Goal: Feedback & Contribution: Contribute content

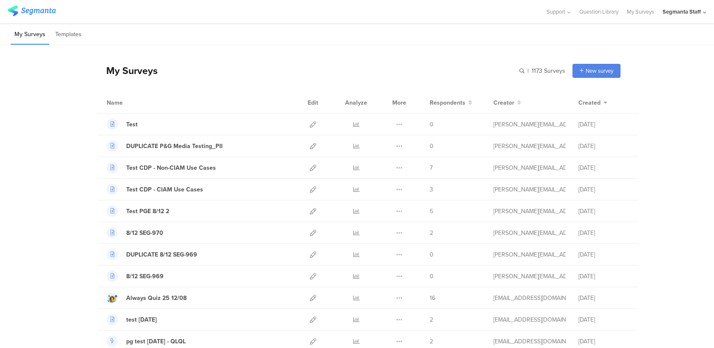
click at [683, 14] on div "Segmanta Staff" at bounding box center [682, 12] width 38 height 8
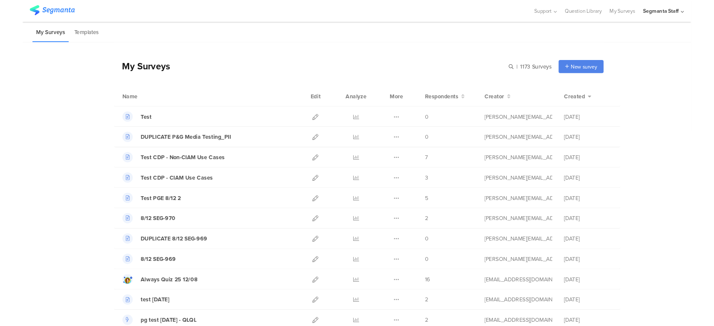
scroll to position [28, 0]
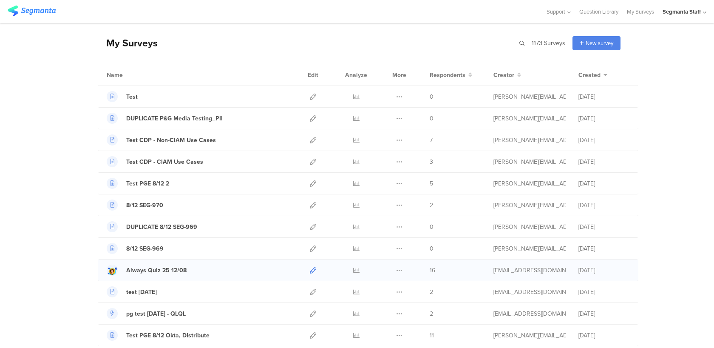
click at [314, 271] on icon at bounding box center [313, 270] width 6 height 6
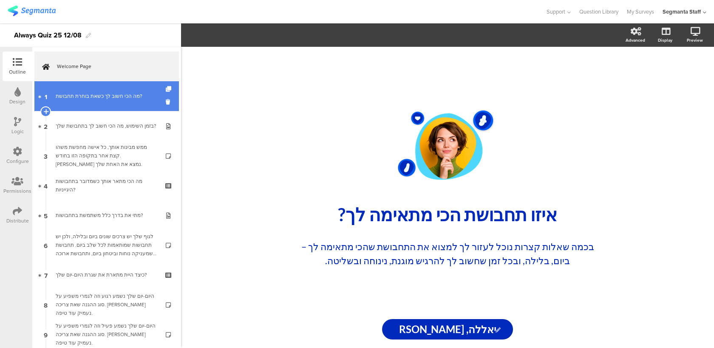
click at [131, 88] on link "1 מה הכי חשוב לך כשאת בוחרת תחבושת?" at bounding box center [106, 96] width 145 height 30
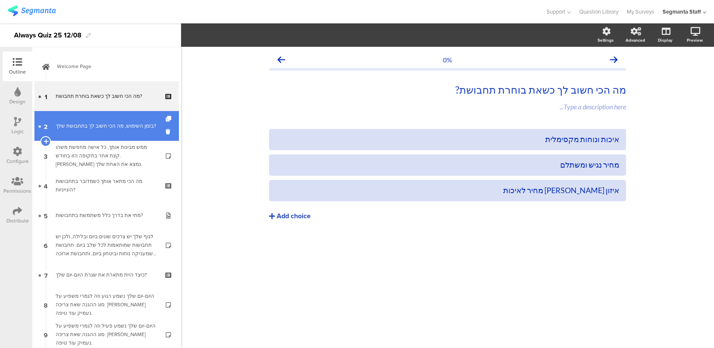
click at [102, 123] on div "בזמן השימוש, מה הכי חשוב לך בתחבושת שלך?" at bounding box center [107, 126] width 102 height 9
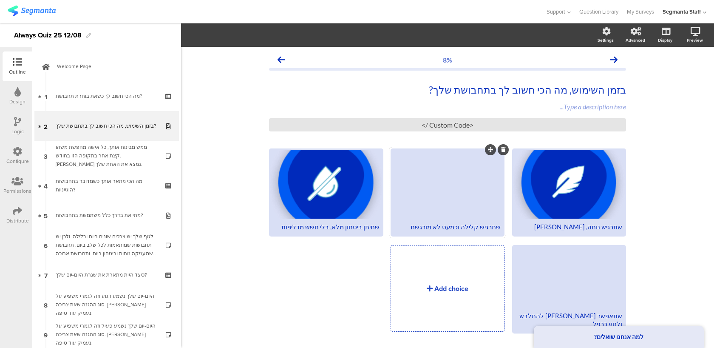
scroll to position [21, 0]
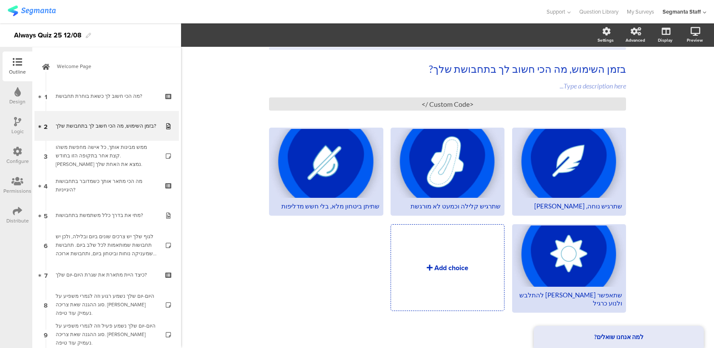
click at [471, 265] on div "Add choice" at bounding box center [447, 266] width 113 height 85
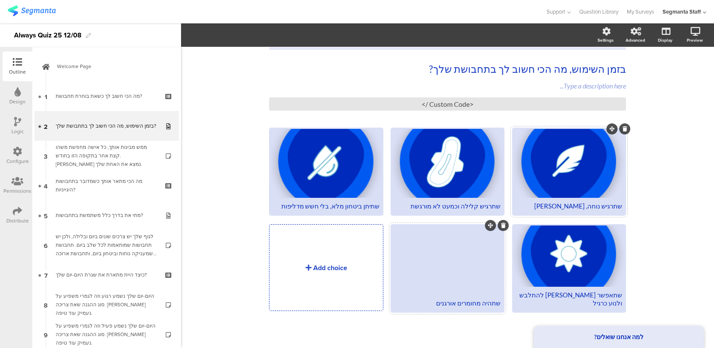
click at [602, 205] on div "שתרגיש נוחה, עדינה ורכה" at bounding box center [569, 206] width 106 height 8
click at [480, 208] on div "שתרגיש קלילה וכמעט לא מורגשת" at bounding box center [447, 206] width 106 height 8
click at [361, 205] on div "שתיתן ביטחון מלא, בלי חשש מדליפות" at bounding box center [326, 206] width 106 height 8
paste div
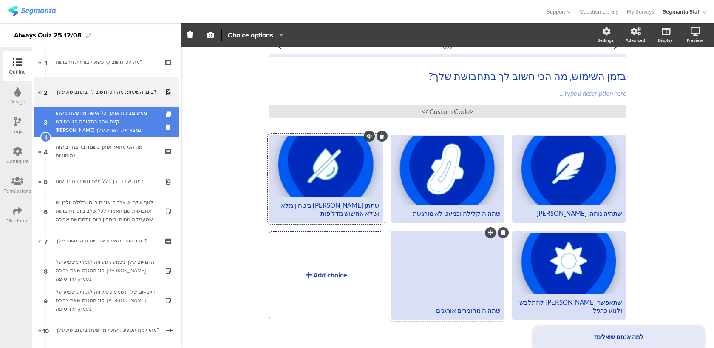
scroll to position [93, 0]
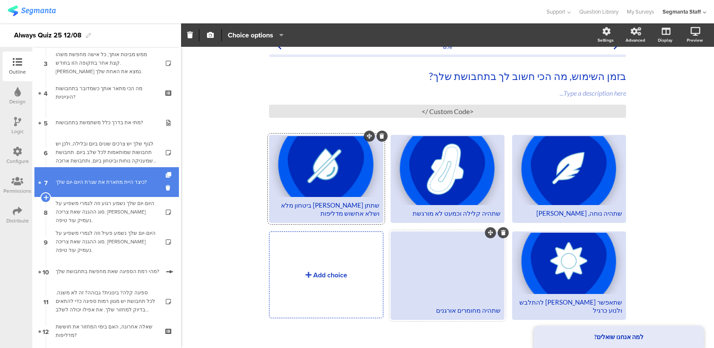
click at [139, 179] on div "כיצד היית מתארת את שגרת היום-יום שלך?" at bounding box center [107, 182] width 102 height 9
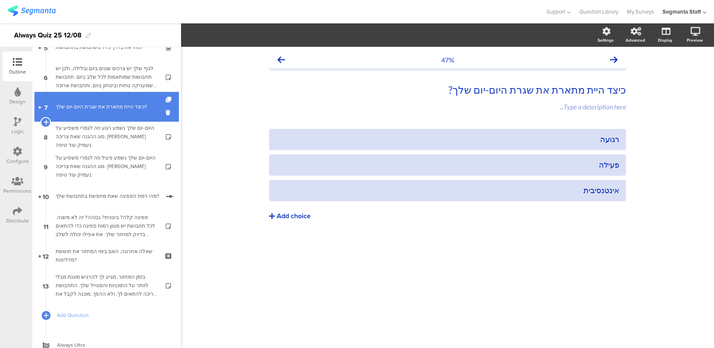
scroll to position [179, 0]
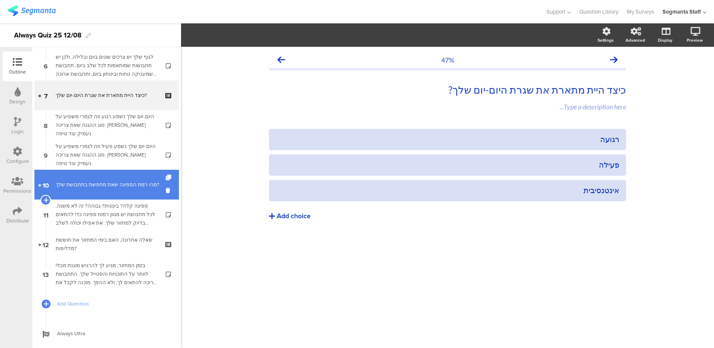
click at [136, 185] on div "מהי רמת הספיגה שאת מחפשת בתחבושת שלך?" at bounding box center [108, 184] width 104 height 9
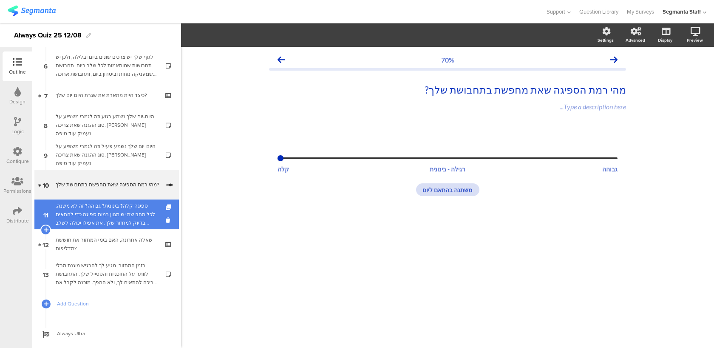
click at [124, 219] on div "ספיגה קלה? בינונית? גבוהה? זה לא משנה. לכל תחבושת יש מגוון רמות ספיגה כדי להתאי…" at bounding box center [107, 214] width 102 height 26
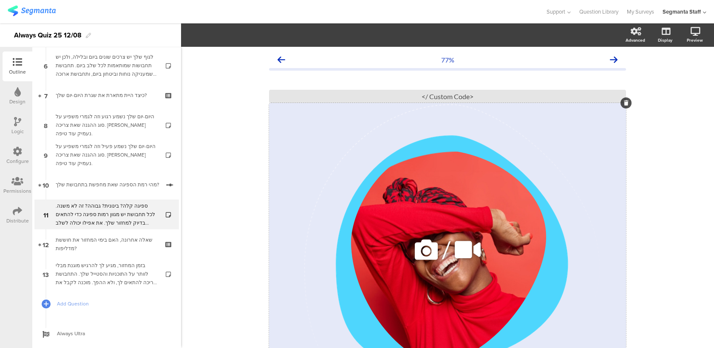
scroll to position [146, 0]
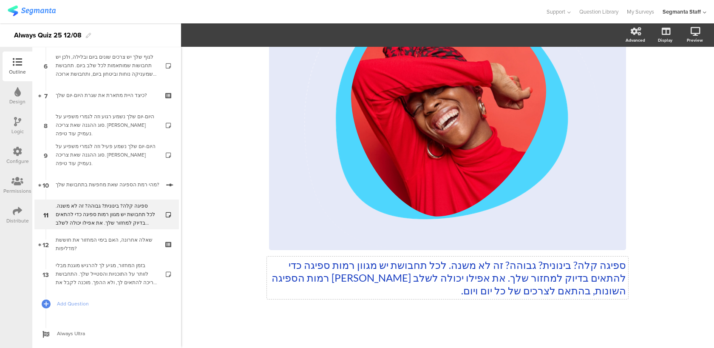
click at [514, 281] on div "ספיגה קלה? בינונית? גבוהה? זה לא משנה. לכל תחבושת יש מגוון רמות ספיגה כדי להתאי…" at bounding box center [447, 117] width 357 height 376
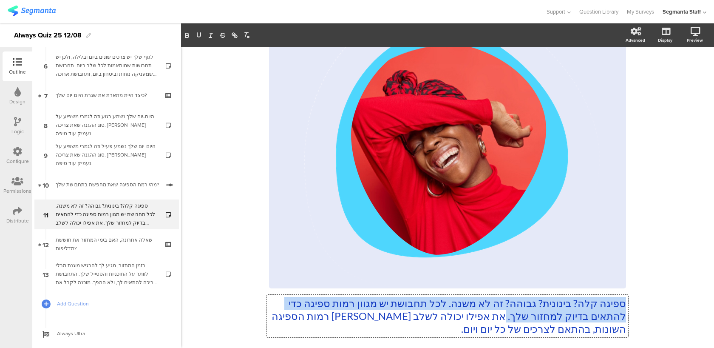
drag, startPoint x: 506, startPoint y: 319, endPoint x: 634, endPoint y: 303, distance: 129.0
click at [634, 303] on div "77% ספיגה קלה? בינונית? גבוהה? זה לא משנה. לכל תחבושת יש מגוון רמות ספיגה כדי ל…" at bounding box center [448, 162] width 374 height 447
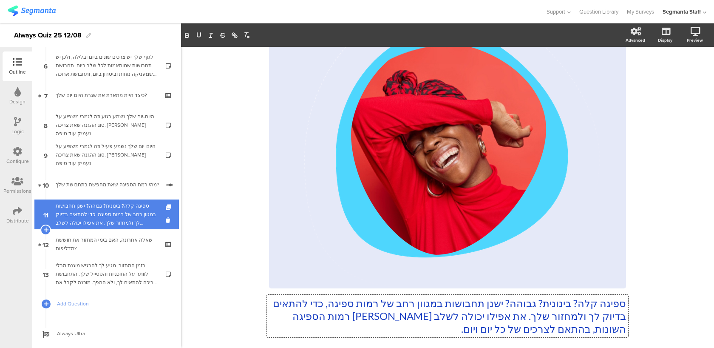
click at [116, 214] on div "ספיגה קלה? בינונית? גבוהה? ישנן תחבושות במגוון רחב של רמות ספיגה, כדי להתאים בד…" at bounding box center [107, 214] width 102 height 26
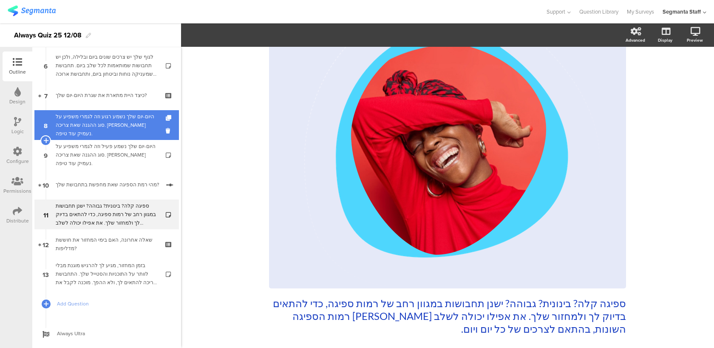
scroll to position [0, 0]
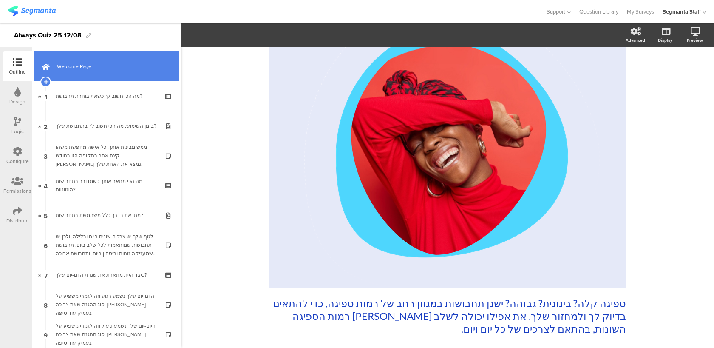
click at [119, 74] on link "Welcome Page" at bounding box center [106, 66] width 145 height 30
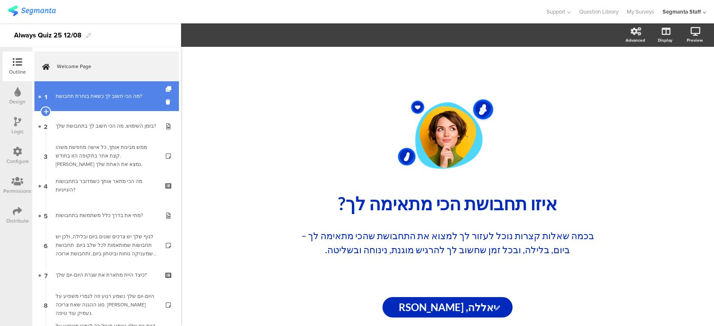
click at [141, 102] on link "1 מה הכי חשוב לך כשאת בוחרת תחבושת?" at bounding box center [106, 96] width 145 height 30
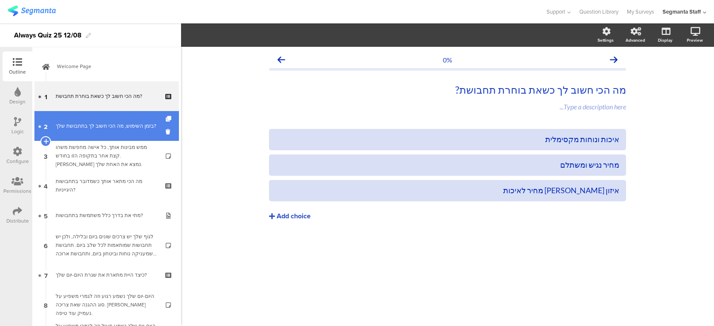
click at [45, 112] on div at bounding box center [45, 126] width 1 height 30
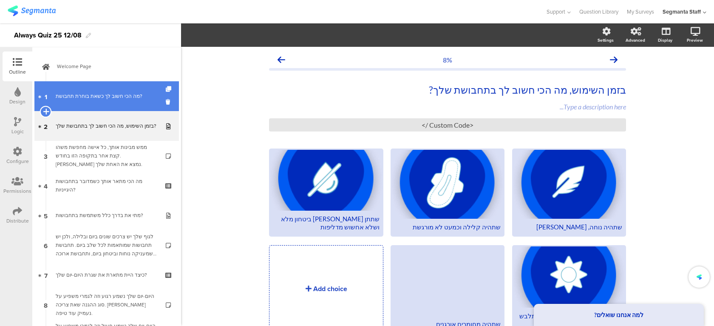
click at [47, 111] on icon at bounding box center [46, 112] width 6 height 8
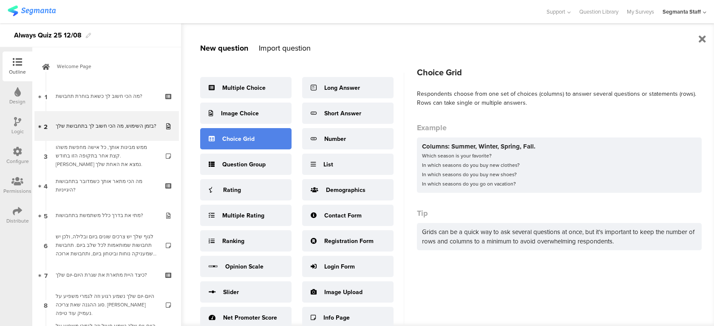
scroll to position [2, 0]
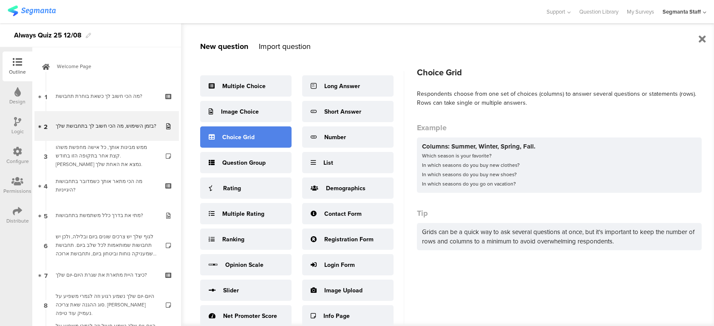
click at [231, 136] on div "Choice Grid" at bounding box center [238, 137] width 32 height 9
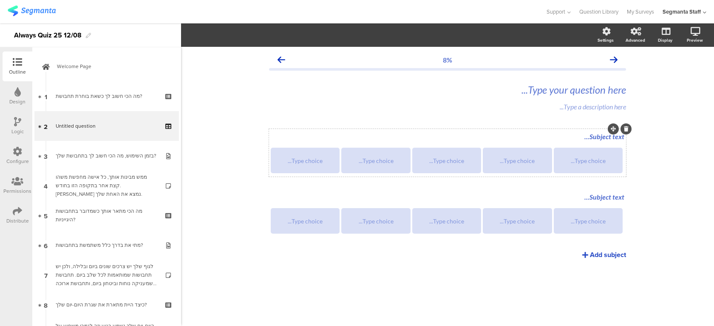
click at [594, 136] on div "Subject text..." at bounding box center [448, 137] width 358 height 14
click at [322, 162] on div "Type choice..." at bounding box center [305, 160] width 66 height 7
click at [562, 94] on div "Type your question here..." at bounding box center [447, 89] width 357 height 13
click at [614, 139] on div "נוחות נוחות" at bounding box center [448, 137] width 358 height 14
click at [614, 139] on p "נוחות" at bounding box center [448, 136] width 354 height 9
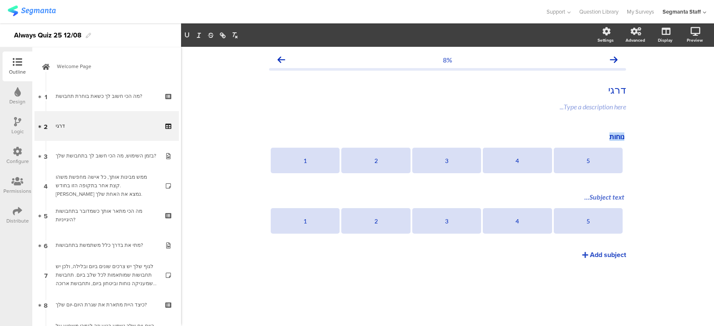
drag, startPoint x: 601, startPoint y: 139, endPoint x: 645, endPoint y: 139, distance: 43.8
click at [645, 139] on div "8% דרגי דרגי Type a description here... נוחות נוחות נוחות 5 4 3" at bounding box center [447, 186] width 533 height 279
click at [619, 195] on div "Subject text..." at bounding box center [448, 197] width 358 height 14
click at [619, 195] on p at bounding box center [448, 197] width 354 height 8
click at [610, 255] on div "Add subject" at bounding box center [608, 255] width 36 height 10
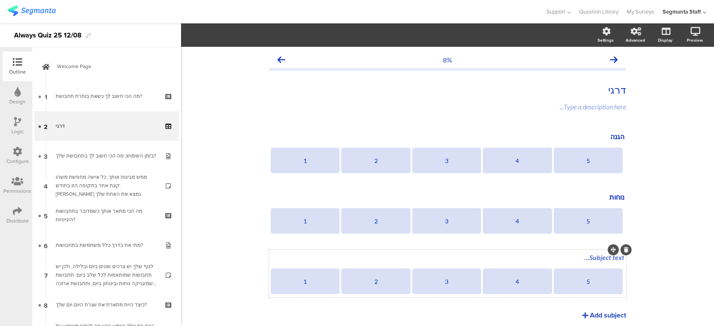
click at [601, 257] on div "Subject text..." at bounding box center [448, 257] width 354 height 8
click at [606, 86] on div "דרגי דרגי דרגי" at bounding box center [447, 89] width 361 height 17
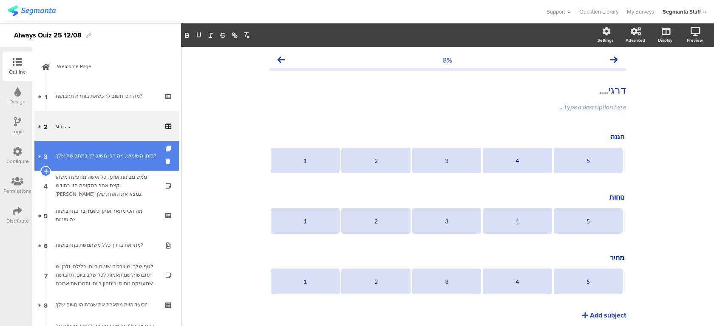
click at [89, 160] on div "בזמן השימוש, מה הכי חשוב לך בתחבושת שלך?" at bounding box center [107, 155] width 102 height 9
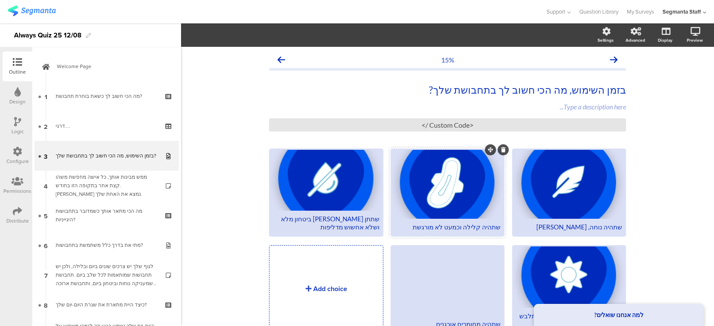
scroll to position [43, 0]
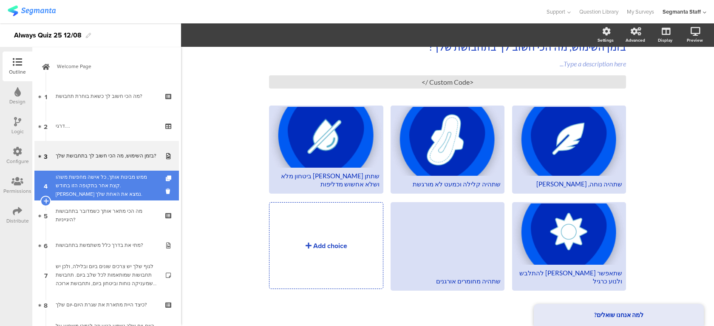
click at [100, 183] on div "ממש מבינות אותך, כל אישה מחפשת משהו קצת אחר בתקופה הזו בחודש. בואי נמצא את האחת…" at bounding box center [107, 186] width 102 height 26
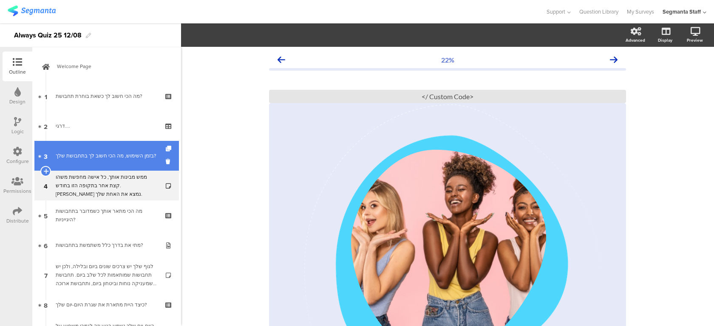
click at [113, 153] on div "בזמן השימוש, מה הכי חשוב לך בתחבושת שלך?" at bounding box center [107, 155] width 102 height 9
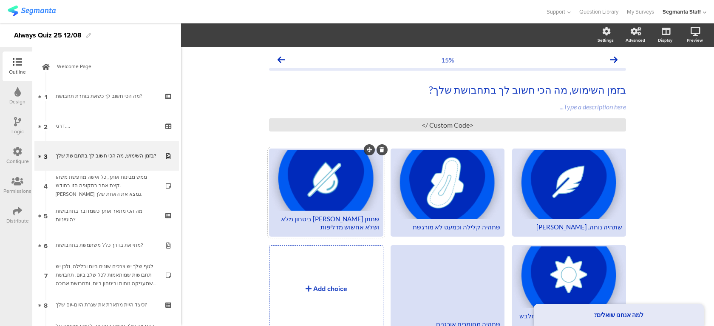
scroll to position [43, 0]
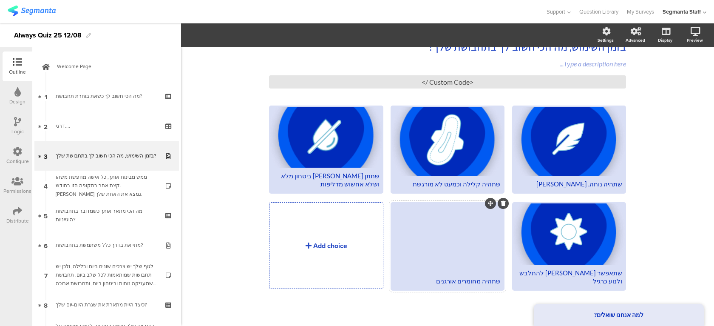
click at [477, 280] on div "שתהיה מחומרים אורגנים" at bounding box center [447, 281] width 106 height 8
click at [239, 245] on div "15% בזמן השימוש, מה הכי חשוב לך בתחבושת שלך? בזמן השימוש, מה הכי חשוב לך בתחבוש…" at bounding box center [447, 165] width 533 height 322
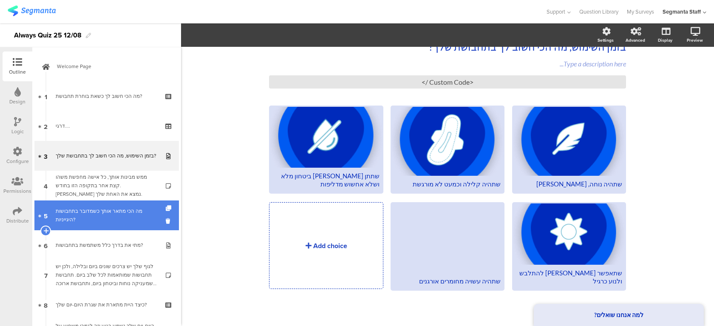
click at [122, 218] on div "מה הכי מתאר אותך כשמדובר בתחבושות היגייניות?" at bounding box center [107, 215] width 102 height 17
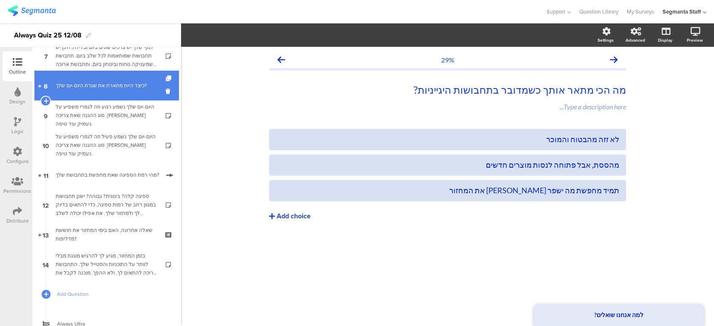
scroll to position [218, 0]
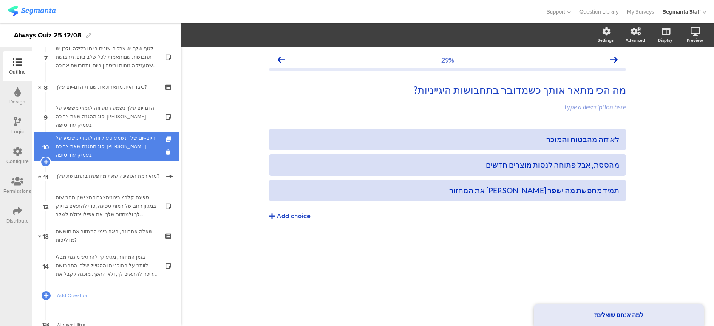
click at [127, 146] on div "היום-יום שלך נשמע פעיל וזה לגמרי משפיע על סוג ההגנה שאת צריכה. בואי נעמיק עוד ט…" at bounding box center [107, 146] width 102 height 26
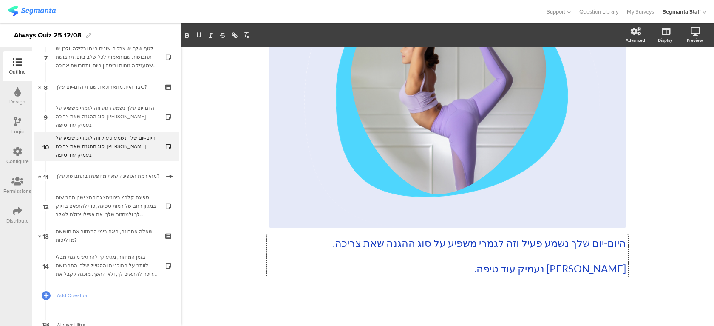
scroll to position [130, 0]
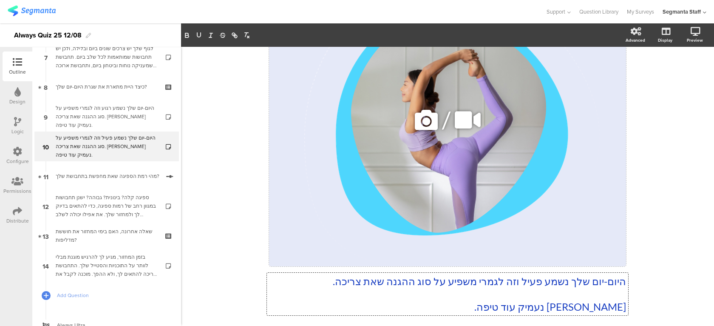
drag, startPoint x: 567, startPoint y: 241, endPoint x: 545, endPoint y: 242, distance: 22.5
click at [545, 242] on div "היום-יום שלך נשמע פעיל וזה לגמרי משפיע על סוג ההגנה שאת צריכה. בואי נעמיק עוד ט…" at bounding box center [447, 133] width 357 height 376
drag, startPoint x: 566, startPoint y: 284, endPoint x: 542, endPoint y: 284, distance: 23.4
click at [542, 284] on p "היום-יום שלך נשמע פעיל וזה לגמרי משפיע על סוג ההגנה שאת צריכה." at bounding box center [447, 281] width 357 height 13
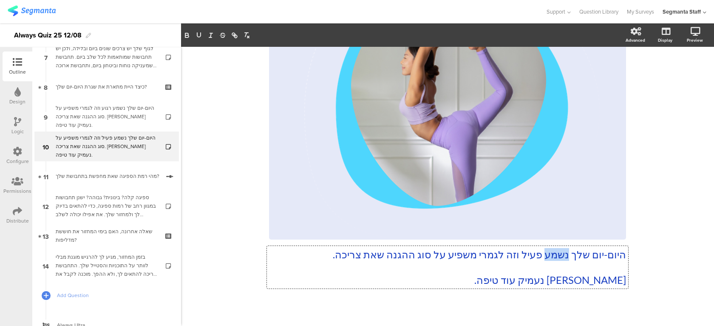
scroll to position [167, 0]
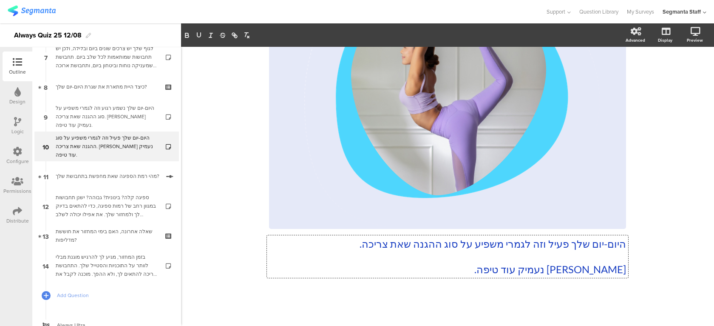
click at [481, 254] on p at bounding box center [447, 256] width 357 height 13
click at [479, 254] on p at bounding box center [447, 256] width 357 height 13
click at [346, 238] on p "היום-יום שלך פעיל וזה לגמרי משפיע על סוג ההגנה שאת צריכה." at bounding box center [447, 243] width 357 height 13
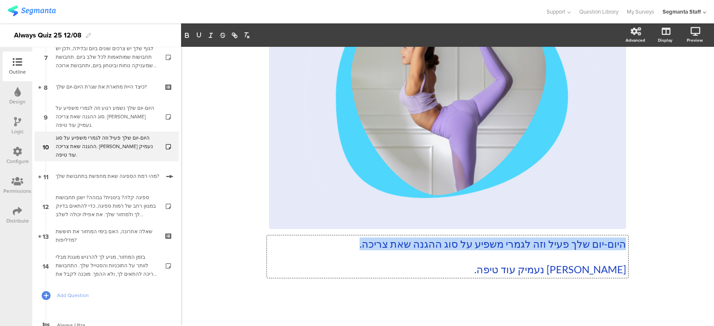
drag, startPoint x: 346, startPoint y: 241, endPoint x: 628, endPoint y: 245, distance: 281.9
click at [628, 245] on div "היום-יום שלך פעיל וזה לגמרי משפיע על סוג ההגנה שאת צריכה. בואי נעמיק עוד טיפה. …" at bounding box center [447, 256] width 361 height 43
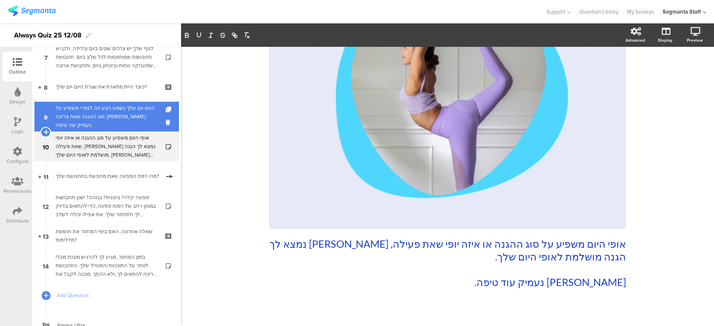
click at [139, 116] on div "היום-יום שלך נשמע רגוע וזה לגמרי משפיע על סוג ההגנה שאת צריכה. בואי נעמיק עוד ט…" at bounding box center [107, 117] width 102 height 26
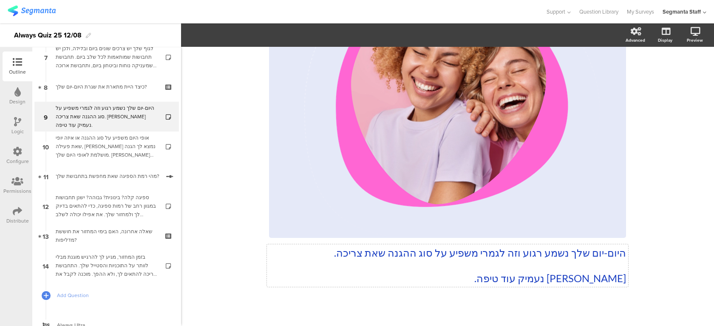
click at [501, 253] on div "היום-יום שלך נשמע רגוע וזה לגמרי משפיע על סוג ההגנה שאת צריכה. בואי נעמיק עוד ט…" at bounding box center [447, 105] width 357 height 376
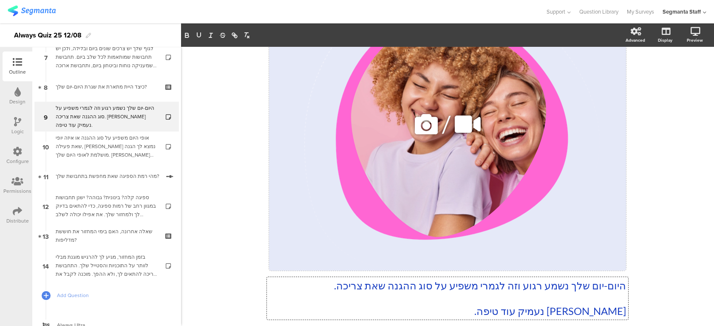
scroll to position [126, 0]
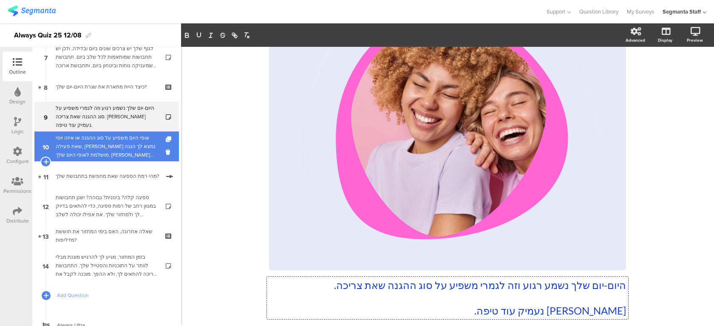
click at [128, 151] on div "אופי היום משפיע על סוג ההגנה או איזה יופי שאת פעילה, בואי נמצא לך הגנה מושלמת ל…" at bounding box center [107, 146] width 102 height 26
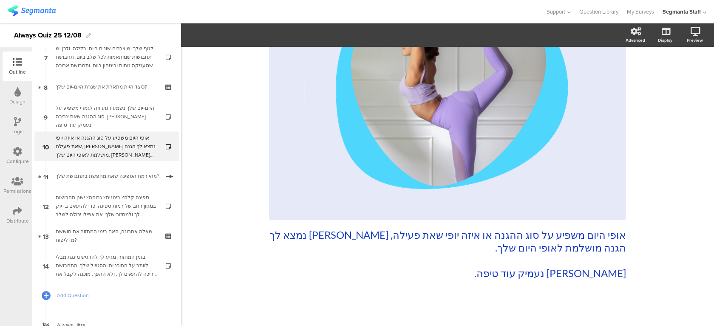
scroll to position [181, 0]
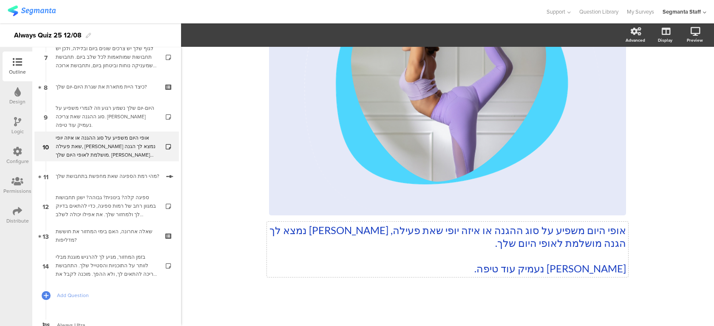
click at [329, 230] on div "אופי היום משפיע על סוג ההגנה או איזה יופי שאת פעילה, בואי נמצא לך הגנה מושלמת ל…" at bounding box center [447, 88] width 357 height 389
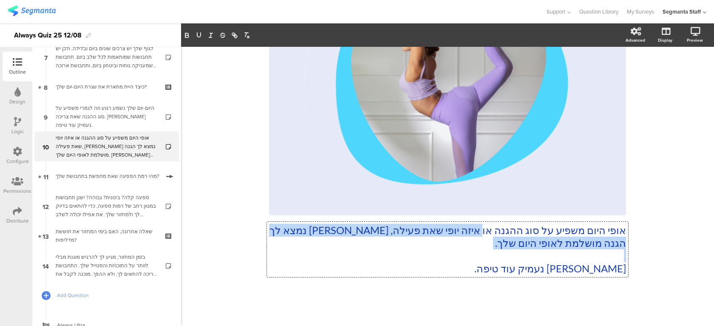
drag, startPoint x: 479, startPoint y: 228, endPoint x: 477, endPoint y: 258, distance: 30.3
click at [477, 258] on div "אופי היום משפיע על סוג ההגנה או איזה יופי שאת פעילה, בואי נמצא לך הגנה מושלמת ל…" at bounding box center [447, 249] width 357 height 51
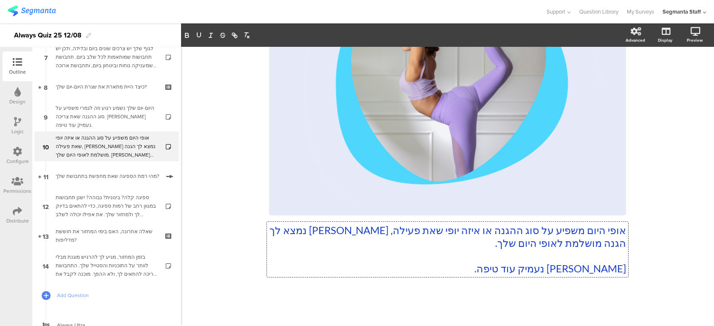
click at [475, 250] on p at bounding box center [447, 255] width 357 height 13
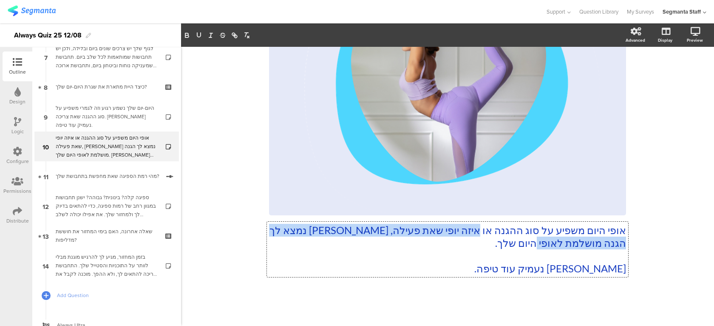
drag, startPoint x: 477, startPoint y: 231, endPoint x: 479, endPoint y: 248, distance: 17.1
click at [479, 248] on p "אופי היום משפיע על סוג ההגנה או איזה יופי שאת פעילה, בואי נמצא לך הגנה מושלמת ל…" at bounding box center [447, 237] width 357 height 26
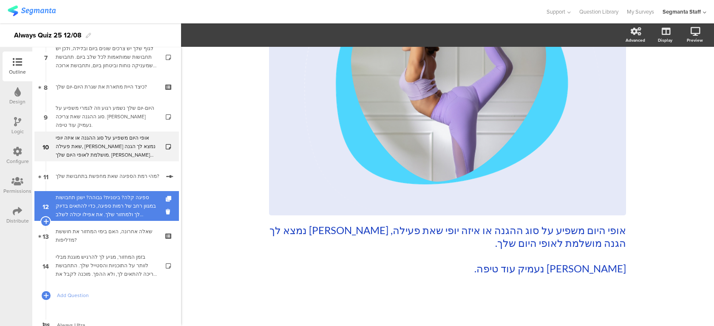
click at [106, 206] on div "ספיגה קלה? בינונית? גבוהה? ישנן תחבושות במגוון רחב של רמות ספיגה, כדי להתאים בד…" at bounding box center [107, 206] width 102 height 26
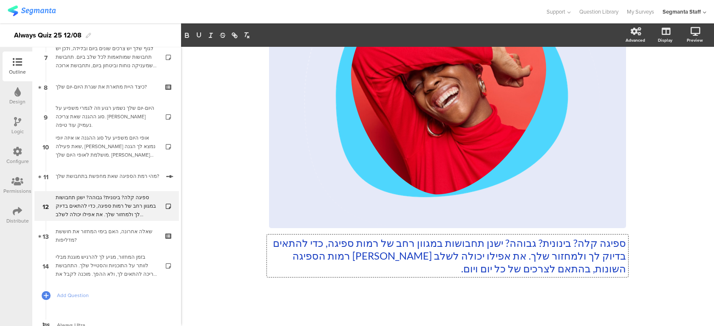
scroll to position [130, 0]
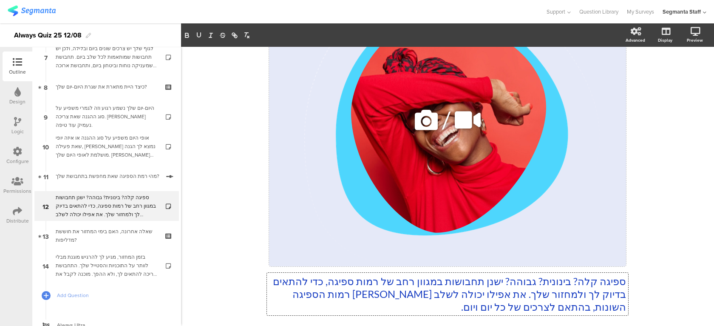
drag, startPoint x: 490, startPoint y: 269, endPoint x: 490, endPoint y: 256, distance: 12.8
click at [490, 256] on div "ספיגה קלה? בינונית? גבוהה? ישנן תחבושות במגוון רחב של רמות ספיגה, כדי להתאים בד…" at bounding box center [447, 133] width 357 height 376
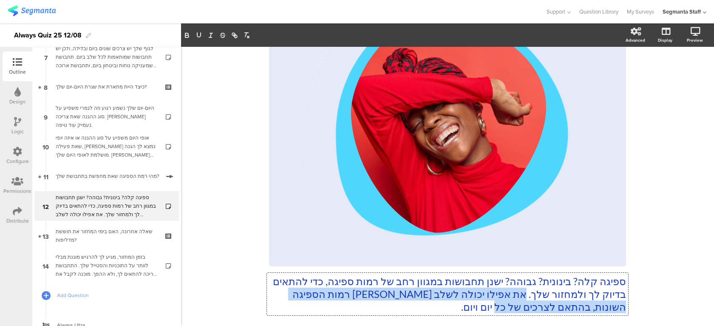
drag, startPoint x: 487, startPoint y: 292, endPoint x: 485, endPoint y: 303, distance: 11.3
click at [485, 303] on p "ספיגה קלה? בינונית? גבוהה? ישנן תחבושות במגוון רחב של רמות ספיגה, כדי להתאים בד…" at bounding box center [447, 294] width 357 height 38
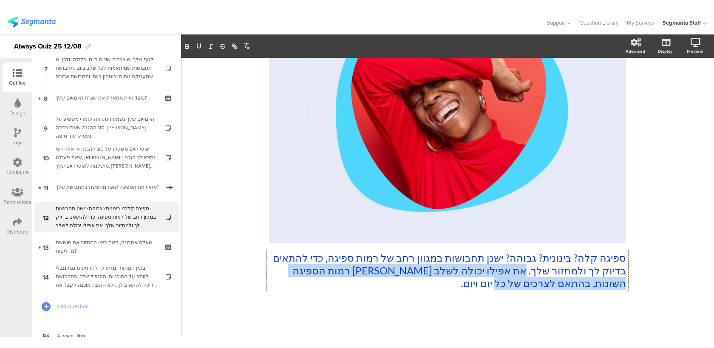
scroll to position [168, 0]
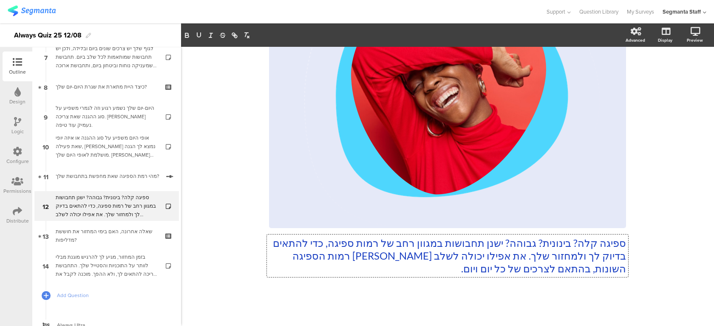
click at [550, 249] on p "ספיגה קלה? בינונית? גבוהה? ישנן תחבושות במגוון רחב של רמות ספיגה, כדי להתאים בד…" at bounding box center [447, 255] width 357 height 38
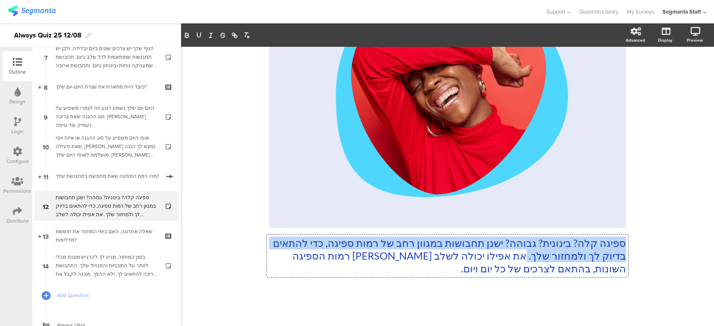
drag, startPoint x: 490, startPoint y: 258, endPoint x: 626, endPoint y: 244, distance: 136.8
click at [626, 244] on p "ספיגה קלה? בינונית? גבוהה? ישנן תחבושות במגוון רחב של רמות ספיגה, כדי להתאים בד…" at bounding box center [447, 255] width 357 height 38
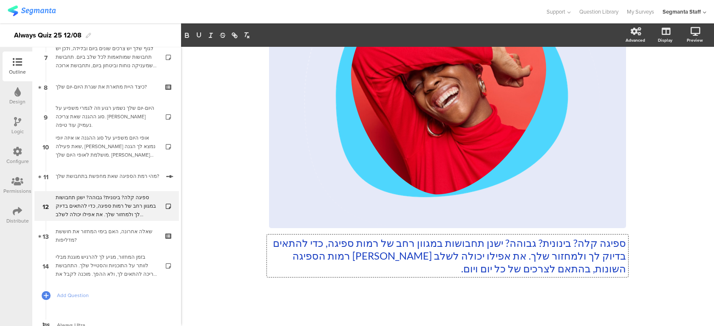
click at [513, 266] on p "ספיגה קלה? בינונית? גבוהה? ישנן תחבושות במגוון רחב של רמות ספיגה, כדי להתאים בד…" at bounding box center [447, 255] width 357 height 38
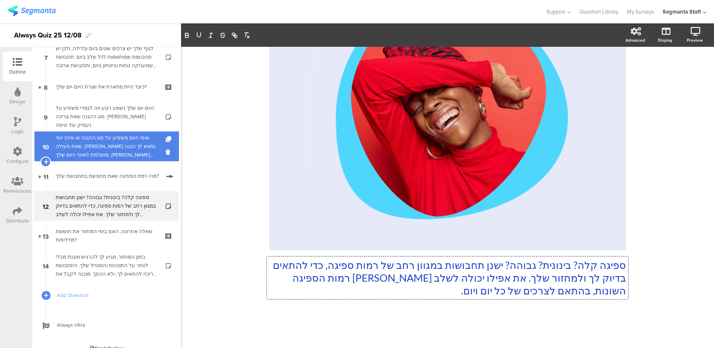
scroll to position [0, 0]
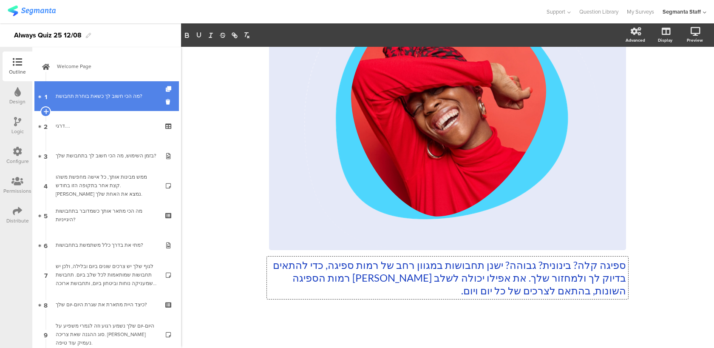
click at [106, 104] on link "1 מה הכי חשוב לך כשאת בוחרת תחבושת?" at bounding box center [106, 96] width 145 height 30
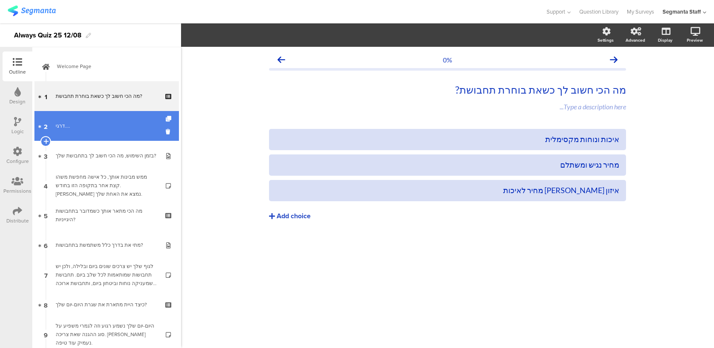
click at [94, 135] on link "2 דרגי...." at bounding box center [106, 126] width 145 height 30
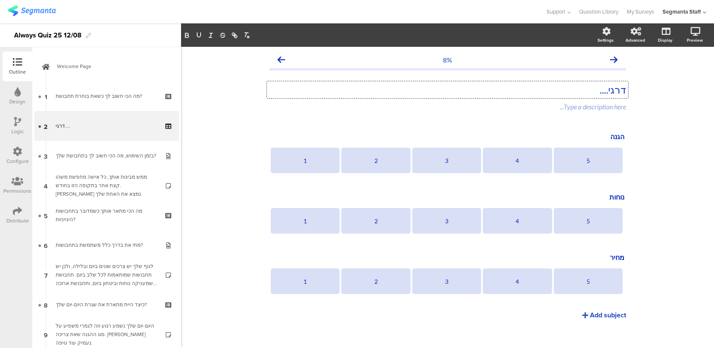
click at [616, 89] on div "דרגי.... דרגי.... דרגי...." at bounding box center [447, 89] width 361 height 17
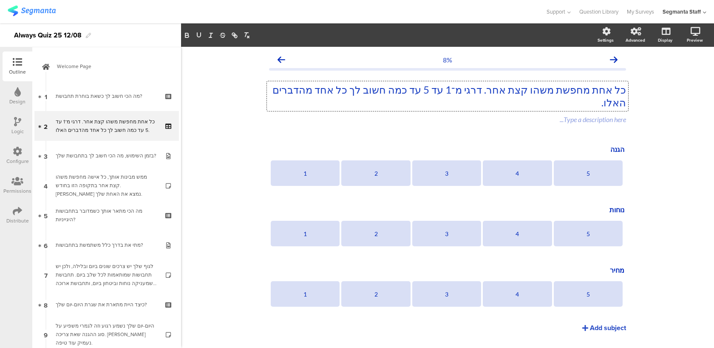
click at [551, 90] on p "כל אחת מחפשת משהו קצת אחר. דרגי מ־1 עד 5 עד כמה חשוב לך כל אחד מהדברים האלו." at bounding box center [447, 96] width 357 height 26
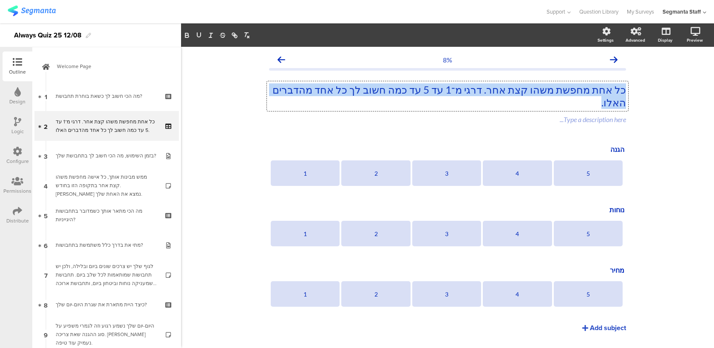
paste div
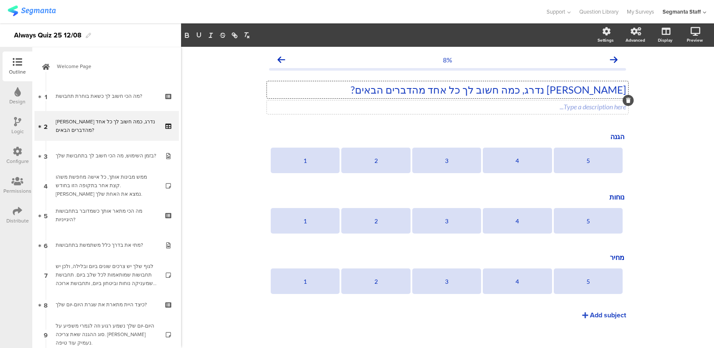
click at [614, 107] on div "Type a description here..." at bounding box center [447, 107] width 361 height 14
drag, startPoint x: 615, startPoint y: 105, endPoint x: 593, endPoint y: 106, distance: 22.1
click at [593, 106] on p "1 = לא ממש חשוב לי, 5 = חשוב לי מאוד" at bounding box center [447, 106] width 357 height 9
click at [576, 107] on p "1 = פחות חשוב לי, 5 = חשוב לי מאוד" at bounding box center [447, 106] width 357 height 9
click at [539, 107] on p "1 = פחות חשוב לך, 5 = חשוב לי מאוד" at bounding box center [447, 106] width 357 height 9
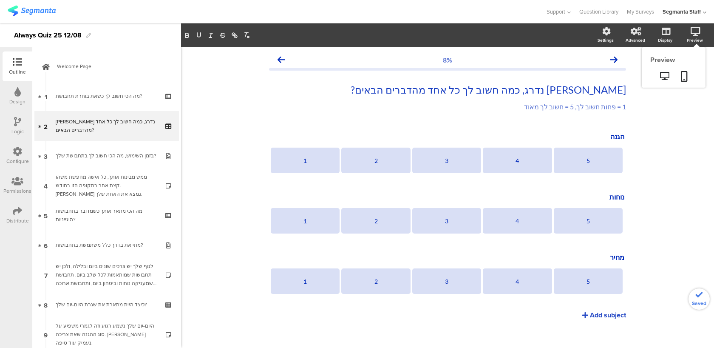
click at [685, 68] on sg-preview-menu at bounding box center [674, 76] width 64 height 21
click at [685, 72] on icon at bounding box center [684, 76] width 7 height 11
click at [574, 152] on div "5" at bounding box center [588, 161] width 66 height 26
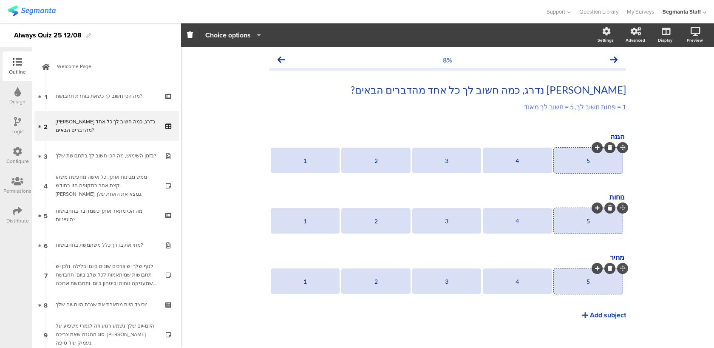
click at [235, 35] on span "Choice options" at bounding box center [227, 35] width 45 height 10
click at [220, 33] on span "Choice options" at bounding box center [227, 35] width 45 height 10
click at [608, 148] on icon at bounding box center [610, 147] width 5 height 5
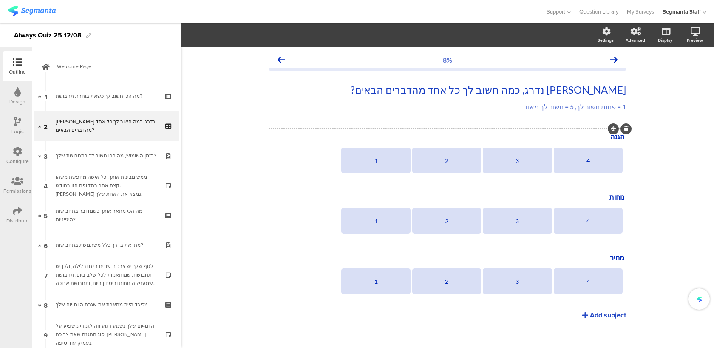
click at [0, 0] on icon at bounding box center [0, 0] width 0 height 0
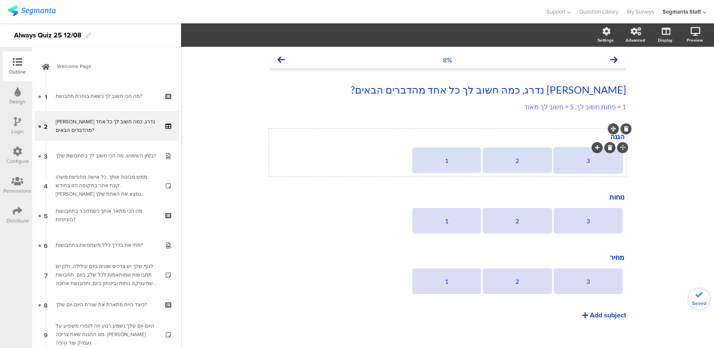
click at [594, 158] on div "3" at bounding box center [588, 160] width 66 height 7
paste div
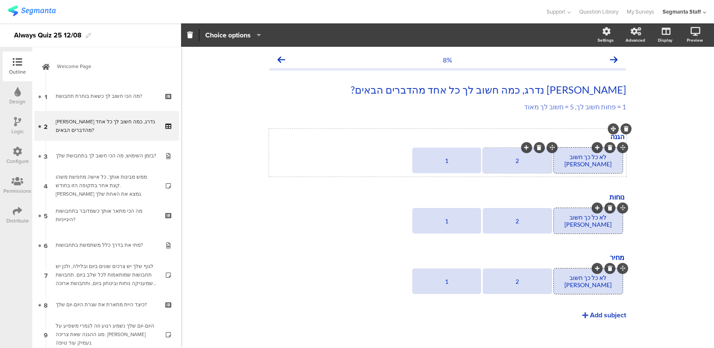
click at [525, 160] on div "2" at bounding box center [517, 160] width 66 height 7
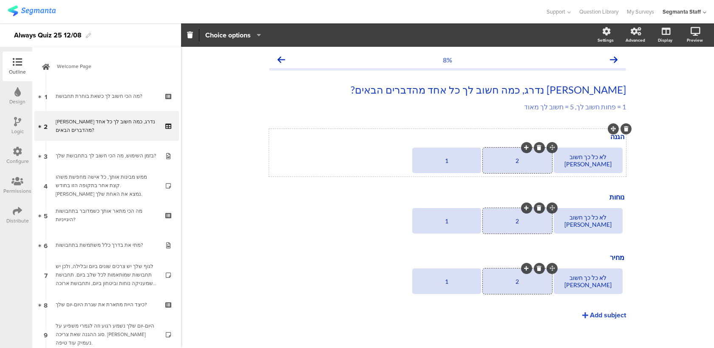
paste div
click at [505, 161] on div "חשוב לי2" at bounding box center [517, 160] width 66 height 7
click at [451, 158] on div "1" at bounding box center [447, 160] width 66 height 7
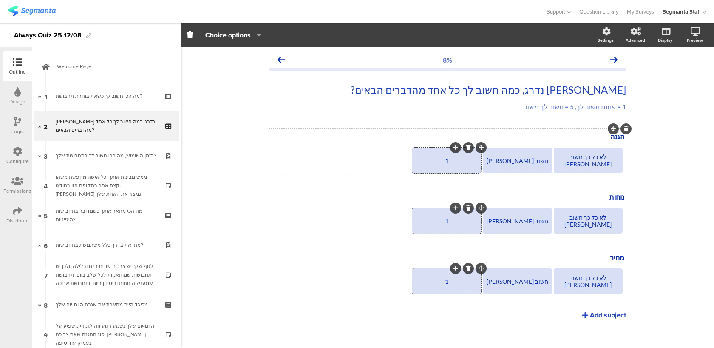
paste div
click at [329, 222] on section "לא כל כך חשוב לי חשוב לי חשוב לי מאוד" at bounding box center [448, 221] width 354 height 27
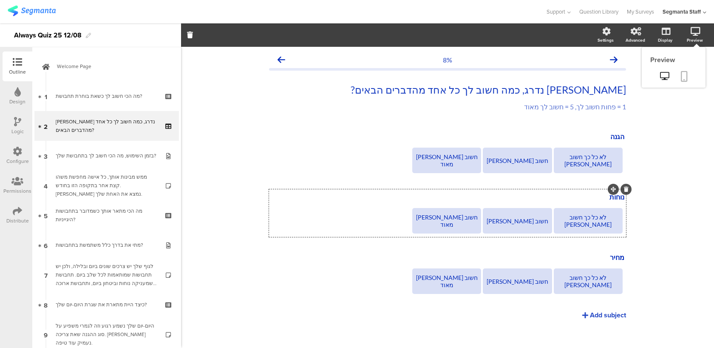
click at [685, 74] on icon at bounding box center [684, 76] width 7 height 11
click at [539, 110] on div "1 = פחות חשוב לך, 5 = חשוב לך מאוד 1 = פחות חשוב לך, 5 = חשוב לך מאוד" at bounding box center [447, 107] width 361 height 14
click at [689, 74] on link at bounding box center [684, 77] width 19 height 16
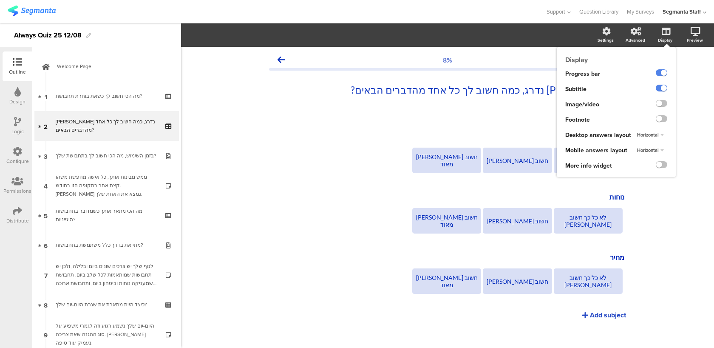
click at [660, 85] on ng-transclude at bounding box center [661, 89] width 11 height 10
click at [660, 90] on label at bounding box center [661, 88] width 11 height 7
click at [0, 0] on input "checkbox" at bounding box center [0, 0] width 0 height 0
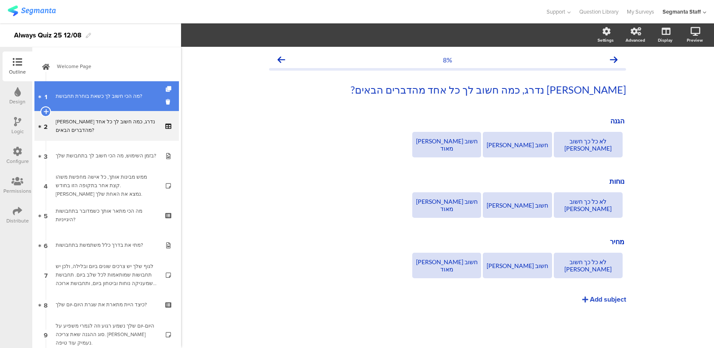
click at [132, 99] on div "מה הכי חשוב לך כשאת בוחרת תחבושת?" at bounding box center [107, 96] width 102 height 9
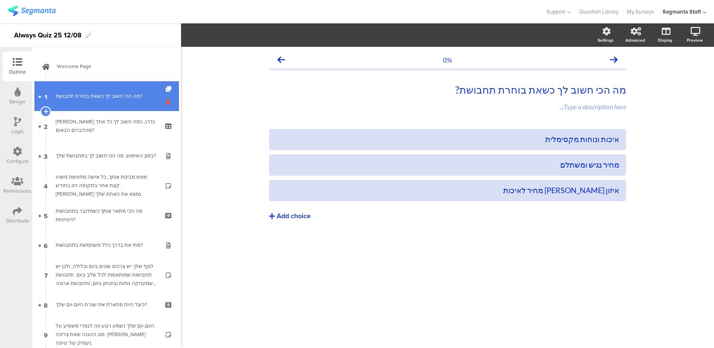
click at [167, 102] on icon at bounding box center [169, 102] width 7 height 8
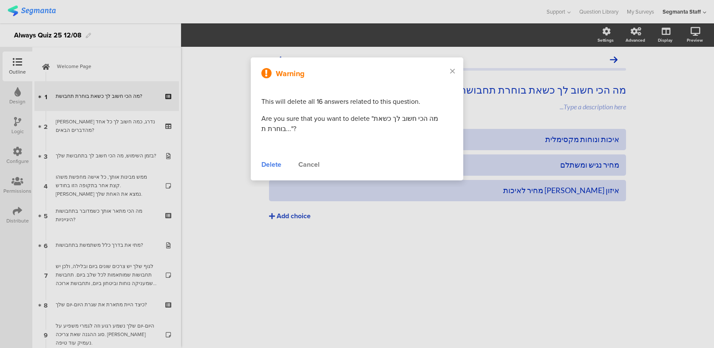
click at [274, 162] on div "Delete" at bounding box center [271, 164] width 20 height 10
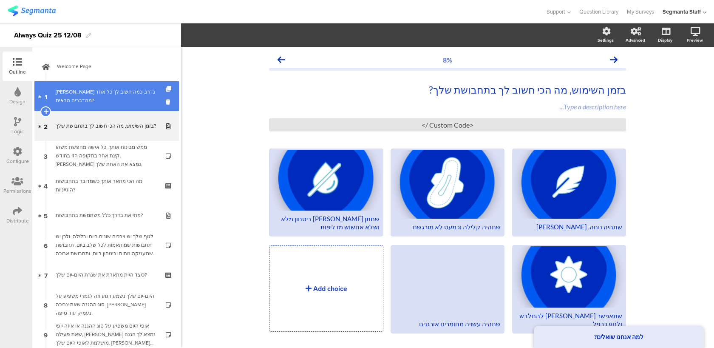
click at [118, 97] on div "בואי נדרג, כמה חשוב לך כל אחד מהדברים הבאים?" at bounding box center [107, 96] width 102 height 17
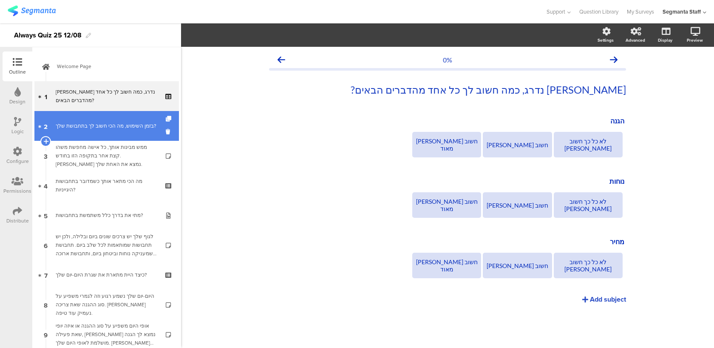
click at [114, 124] on div "בזמן השימוש, מה הכי חשוב לך בתחבושת שלך?" at bounding box center [107, 126] width 102 height 9
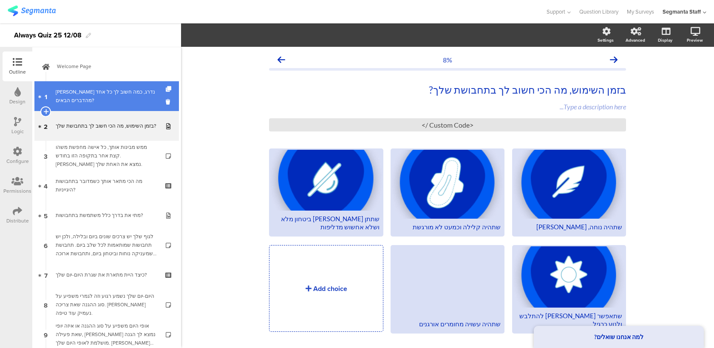
click at [122, 95] on div "בואי נדרג, כמה חשוב לך כל אחד מהדברים הבאים?" at bounding box center [107, 96] width 102 height 17
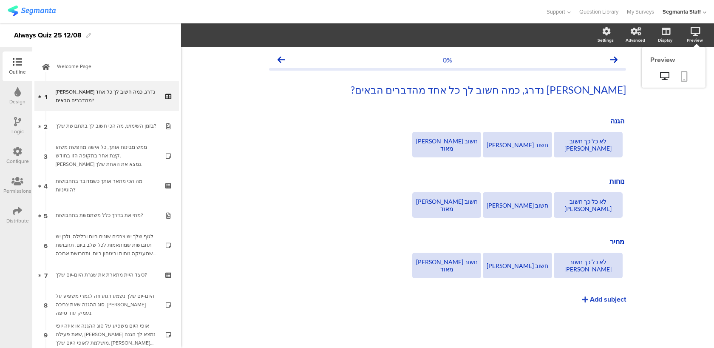
click at [680, 78] on link at bounding box center [684, 77] width 19 height 16
click at [582, 89] on div "בואי נדרג, כמה חשוב לך כל אחד מהדברים הבאים? בואי נדרג, כמה חשוב לך כל אחד מהדב…" at bounding box center [447, 89] width 361 height 17
click at [677, 90] on div "0% בואי נדרג, עד כמה חשוב לך כל אחד מהדברים הבאים? בואי נדרג, עד כמה חשוב לך כל…" at bounding box center [447, 197] width 533 height 301
click at [403, 90] on div "בואי נדרג, עד כמה חשוב לך כל אחד מהדברים הבאים? בואי נדרג, עד כמה חשוב לך כל אח…" at bounding box center [447, 89] width 361 height 17
click at [689, 69] on link at bounding box center [684, 77] width 19 height 16
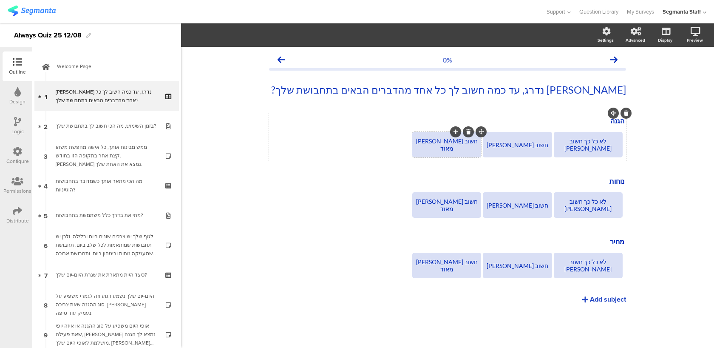
click at [457, 131] on icon at bounding box center [456, 131] width 5 height 5
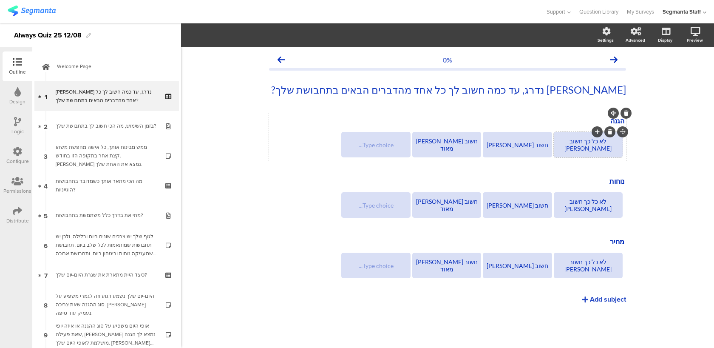
click at [569, 146] on div "לא כל כך חשוב לי" at bounding box center [588, 144] width 66 height 14
paste div
click at [377, 148] on div "Type choice..." at bounding box center [376, 145] width 66 height 26
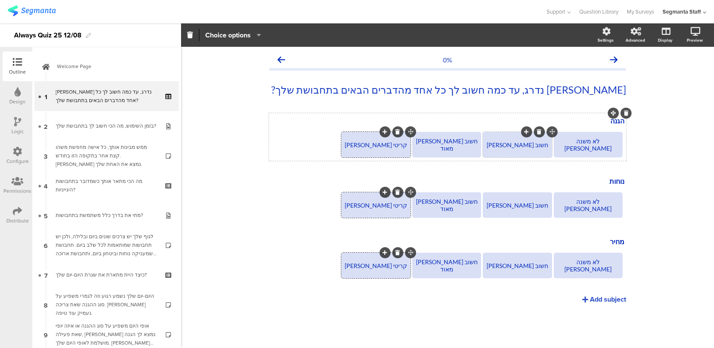
click at [501, 146] on div "חשוב לי" at bounding box center [517, 144] width 66 height 7
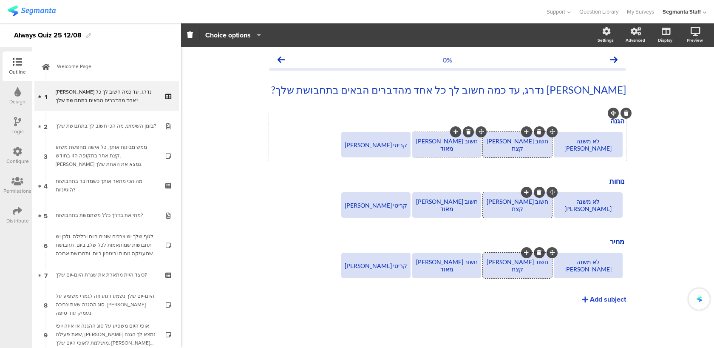
click at [454, 145] on div "חשוב לי מאוד" at bounding box center [447, 144] width 66 height 14
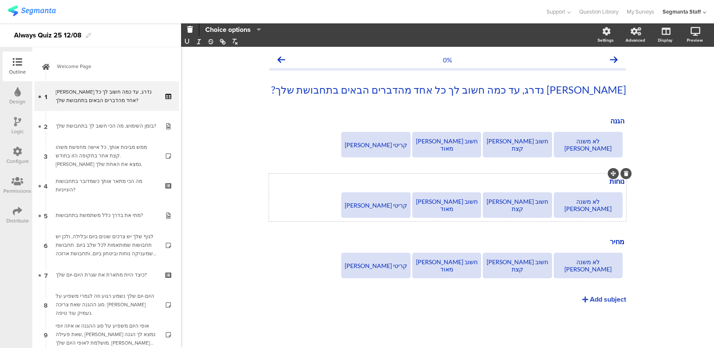
click at [384, 175] on div "נוחות נוחות נוחות" at bounding box center [448, 182] width 358 height 14
click at [684, 77] on icon at bounding box center [684, 76] width 7 height 11
drag, startPoint x: 387, startPoint y: 146, endPoint x: 355, endPoint y: 147, distance: 31.9
click at [355, 147] on div "קריטי לי" at bounding box center [376, 144] width 66 height 7
click at [268, 206] on div "0% בואי נדרג, עד כמה חשוב לך כל אחד מהדברים הבאים בתחבושת שלך? בואי נדרג, עד כמ…" at bounding box center [448, 192] width 374 height 291
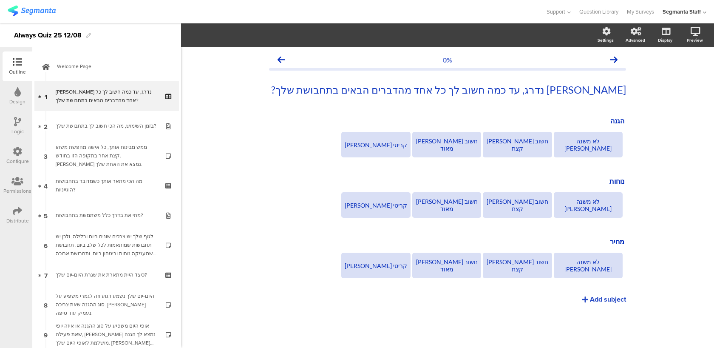
click at [19, 217] on div "Distribute" at bounding box center [17, 221] width 23 height 8
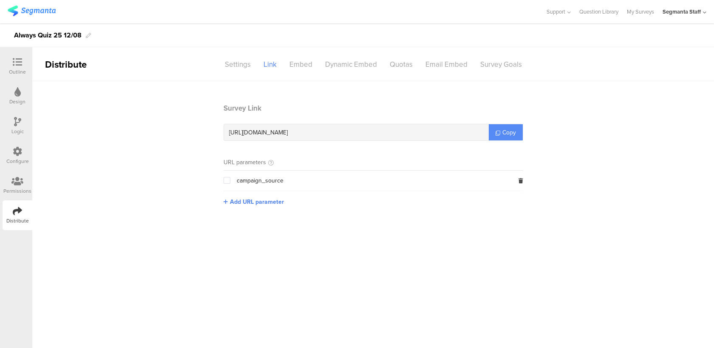
click at [508, 131] on span "Copy" at bounding box center [509, 132] width 14 height 9
